Goal: Find specific page/section: Find specific page/section

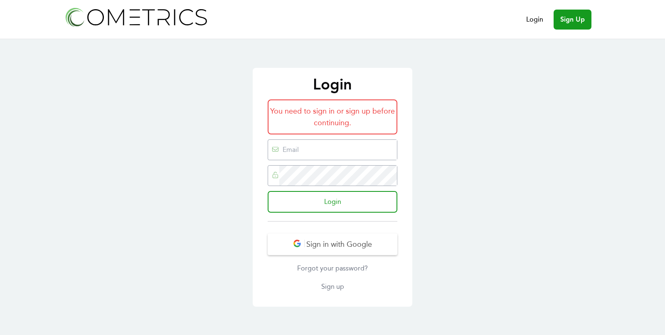
type input "ed@cometrics.io"
click at [333, 219] on form "You need to sign in or sign up before continuing. ed@cometrics.io Login" at bounding box center [333, 160] width 130 height 122
click at [334, 195] on input "Login" at bounding box center [333, 201] width 130 height 22
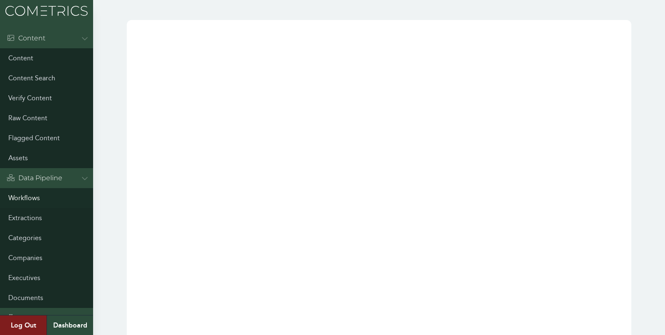
click at [22, 197] on link "Workflows" at bounding box center [46, 198] width 93 height 20
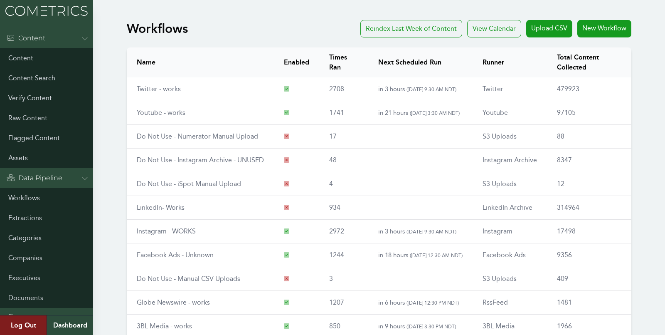
click at [111, 66] on div "Workflows Reindex Last Week of Content View Calendar Upload CSV New Workflow Na…" at bounding box center [332, 216] width 665 height 399
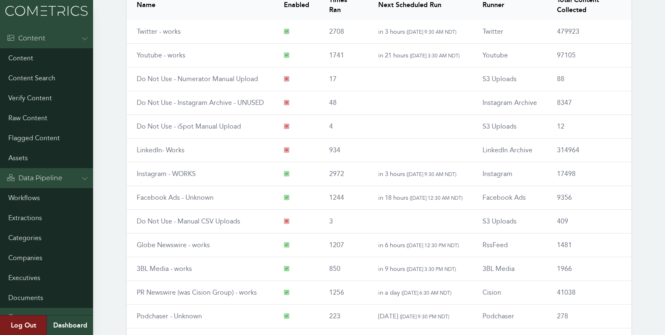
scroll to position [94, 0]
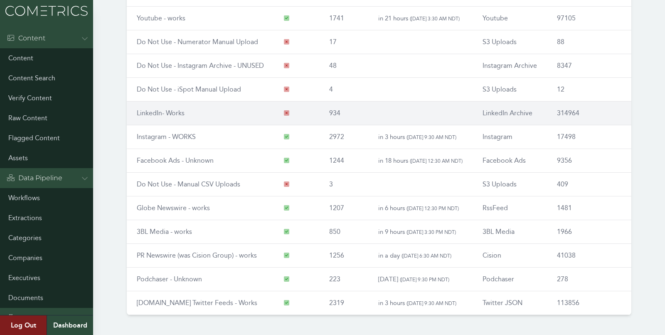
click at [147, 109] on link "LinkedIn- Works" at bounding box center [161, 113] width 48 height 8
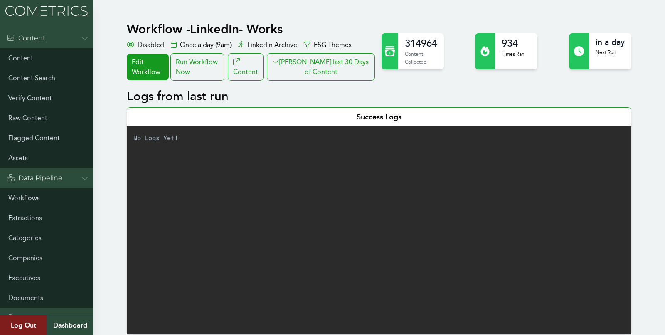
click at [355, 67] on button "[PERSON_NAME] last 30 Days of Content" at bounding box center [321, 66] width 108 height 27
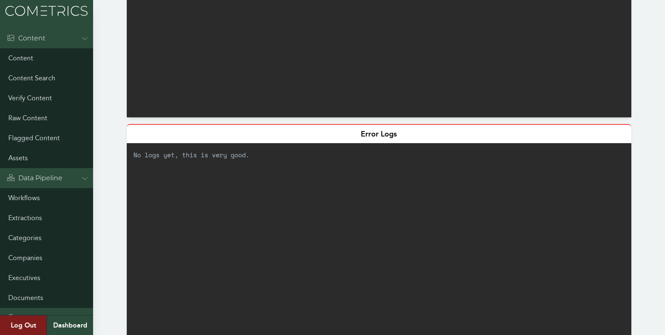
scroll to position [288, 0]
